Goal: Information Seeking & Learning: Learn about a topic

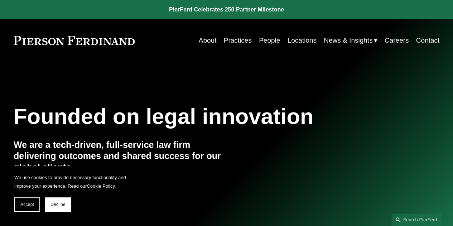
click at [272, 43] on link "People" at bounding box center [269, 41] width 21 height 14
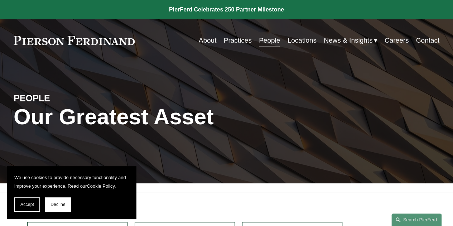
scroll to position [198, 0]
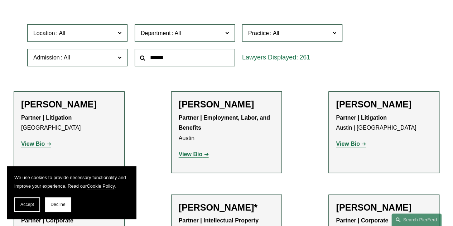
click at [103, 58] on span "Admission" at bounding box center [74, 58] width 82 height 10
click at [0, 0] on link "[US_STATE]" at bounding box center [0, 0] width 0 height 0
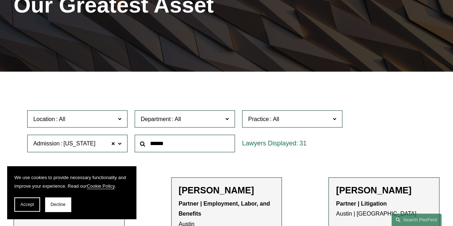
scroll to position [109, 0]
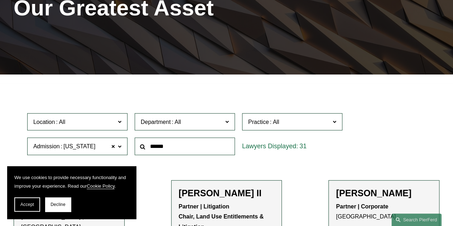
click at [182, 130] on label "Department" at bounding box center [185, 122] width 100 height 18
click at [0, 0] on link "Litigation" at bounding box center [0, 0] width 0 height 0
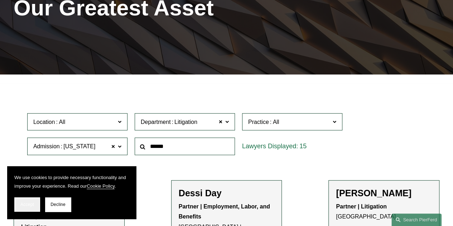
click at [31, 200] on button "Accept" at bounding box center [27, 204] width 26 height 14
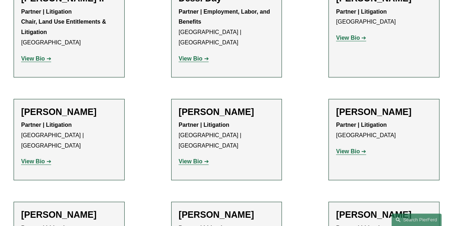
scroll to position [306, 0]
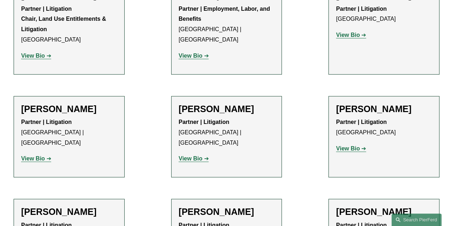
click at [203, 155] on link "View Bio" at bounding box center [194, 158] width 30 height 6
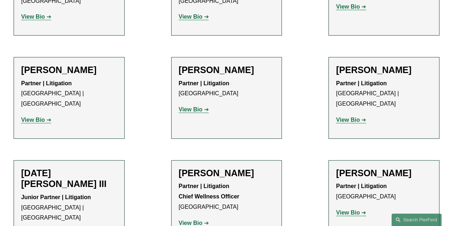
scroll to position [450, 0]
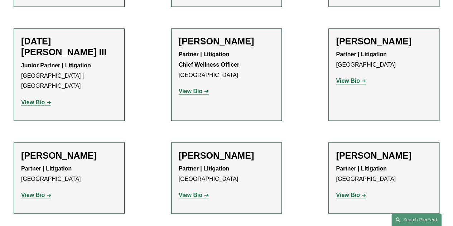
scroll to position [578, 0]
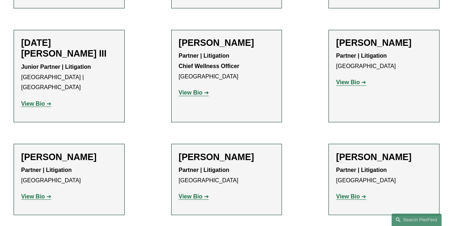
click at [353, 191] on p "View Bio" at bounding box center [384, 196] width 96 height 10
click at [353, 193] on strong "View Bio" at bounding box center [348, 196] width 24 height 6
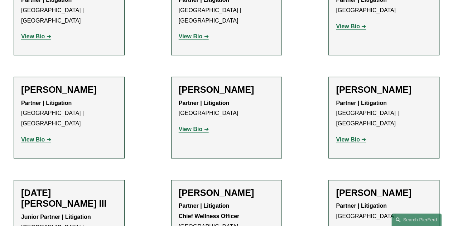
scroll to position [425, 0]
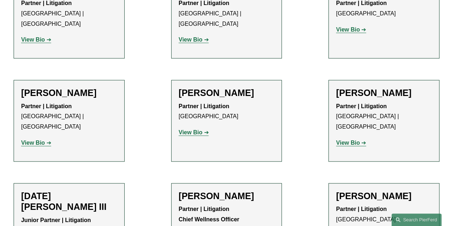
drag, startPoint x: 346, startPoint y: 123, endPoint x: 342, endPoint y: 125, distance: 4.5
click at [342, 140] on strong "View Bio" at bounding box center [348, 143] width 24 height 6
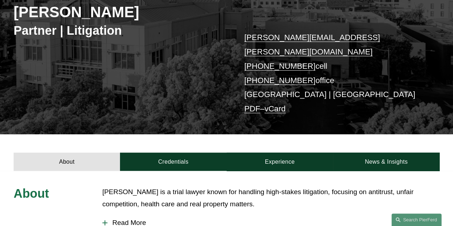
scroll to position [108, 0]
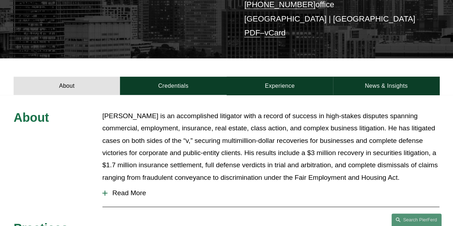
scroll to position [172, 0]
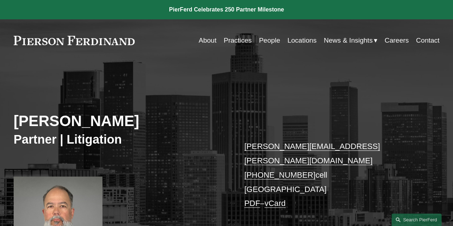
scroll to position [198, 0]
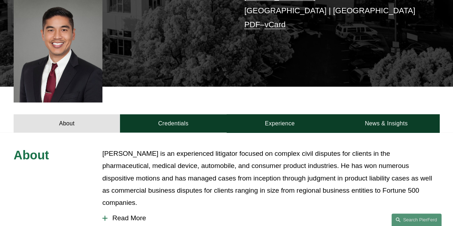
scroll to position [179, 0]
